Goal: Find specific page/section: Find specific page/section

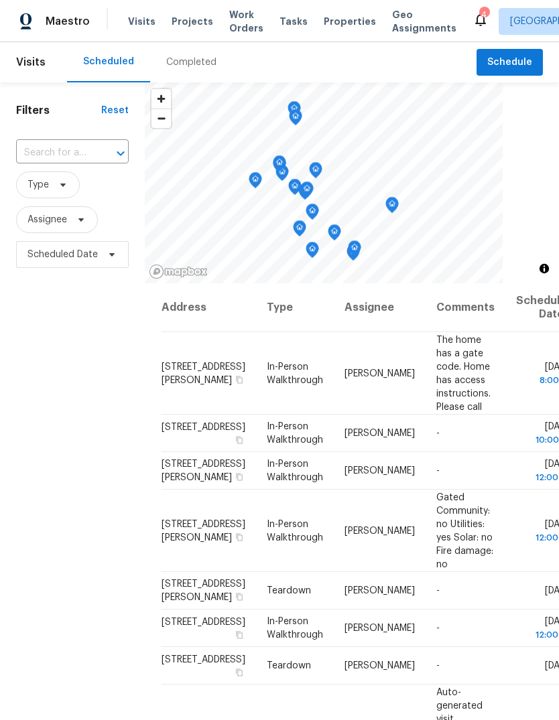
click at [337, 27] on span "Properties" at bounding box center [350, 21] width 52 height 13
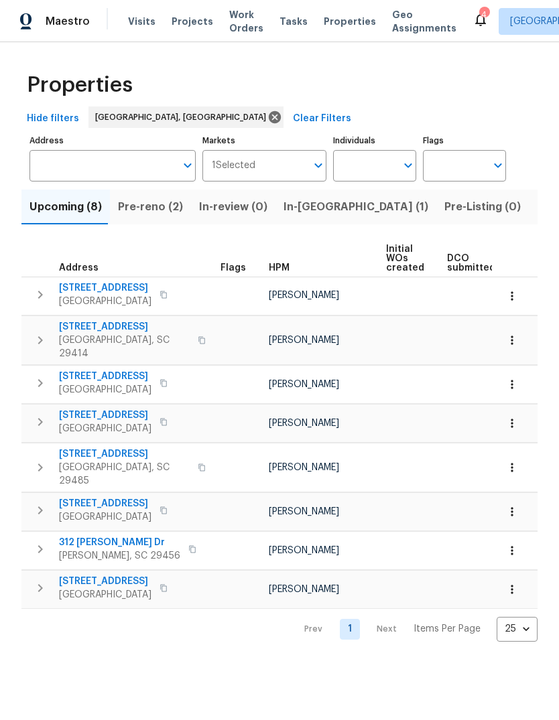
click at [151, 213] on span "Pre-reno (2)" at bounding box center [150, 207] width 65 height 19
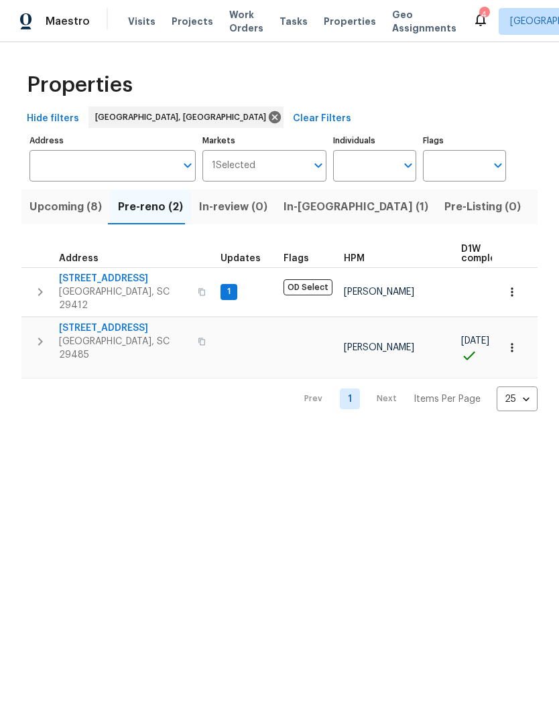
click at [73, 216] on span "Upcoming (8)" at bounding box center [65, 207] width 72 height 19
